Goal: Use online tool/utility: Utilize a website feature to perform a specific function

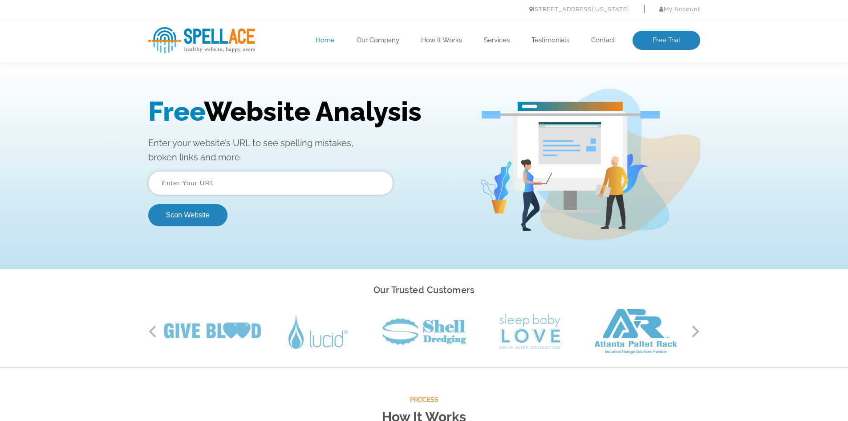
click at [240, 180] on input "text" at bounding box center [270, 183] width 245 height 24
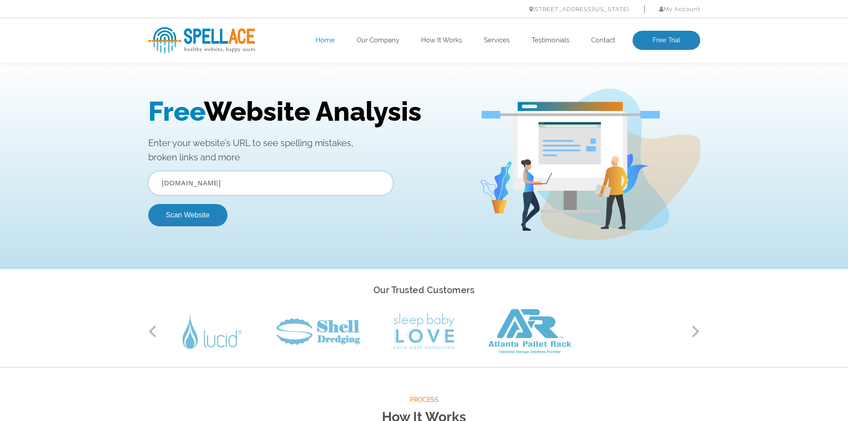
click at [148, 204] on button "Scan Website" at bounding box center [187, 215] width 79 height 22
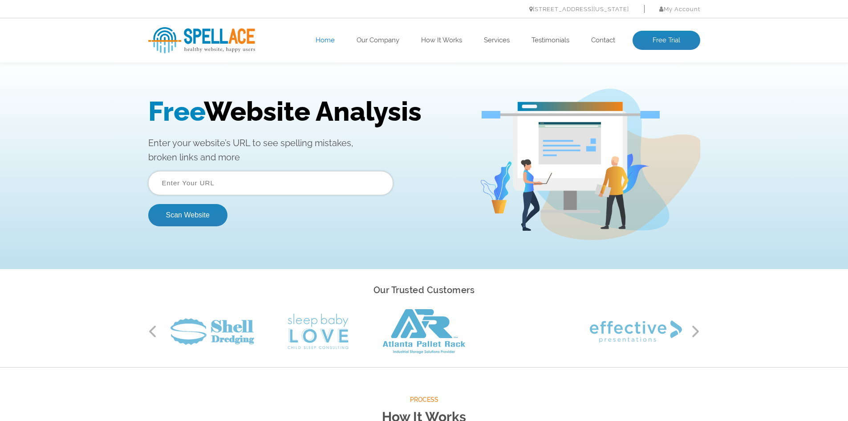
click at [231, 190] on input "text" at bounding box center [270, 183] width 245 height 24
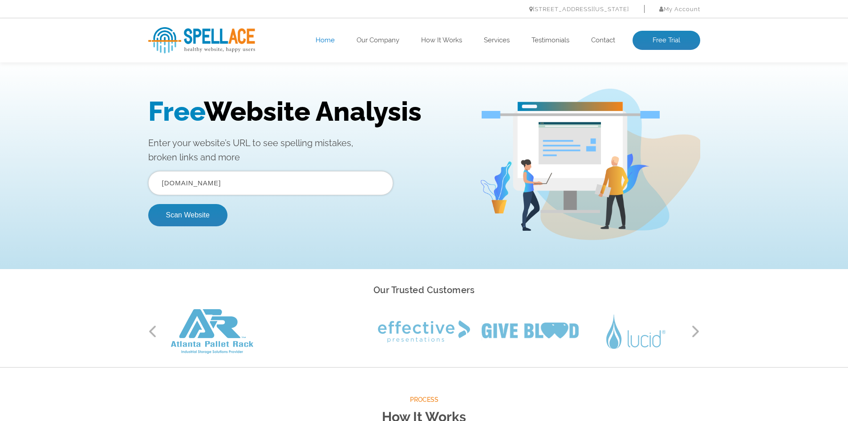
type input "[DOMAIN_NAME]"
click at [148, 204] on button "Scan Website" at bounding box center [187, 215] width 79 height 22
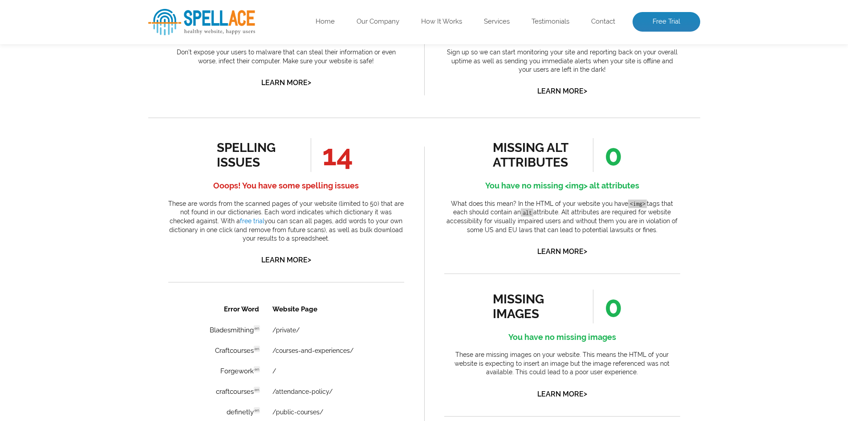
scroll to position [401, 0]
click at [292, 264] on link "Learn More >" at bounding box center [286, 259] width 50 height 8
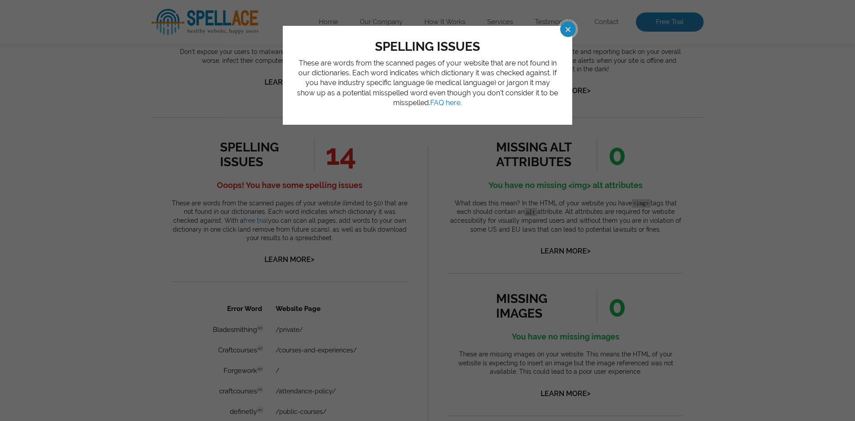
click at [567, 28] on span at bounding box center [560, 29] width 16 height 16
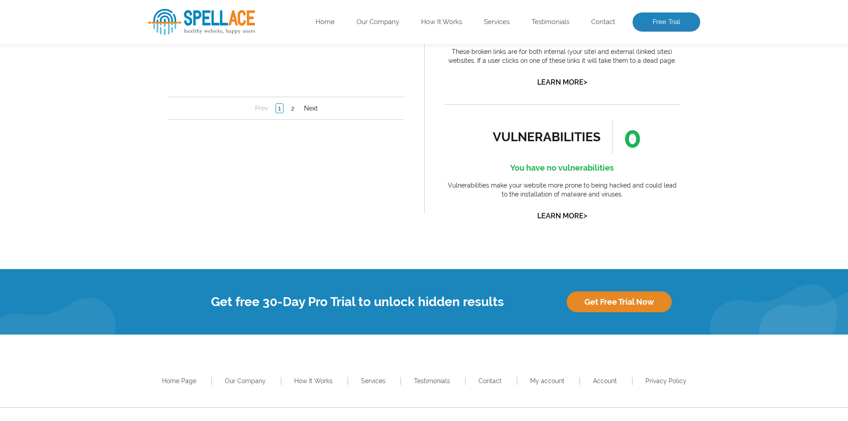
scroll to position [846, 0]
